Goal: Navigation & Orientation: Understand site structure

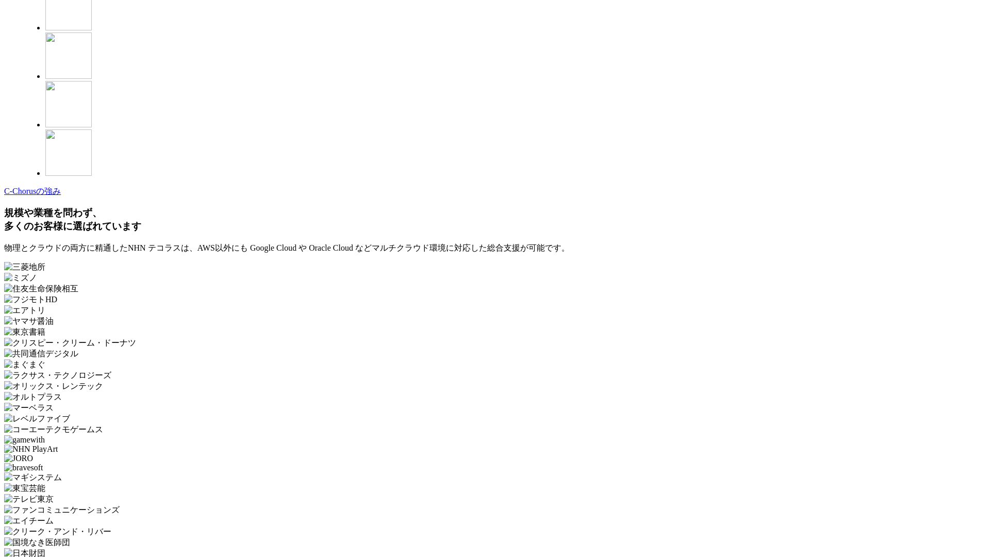
scroll to position [3007, 0]
